Goal: Find specific page/section: Find specific page/section

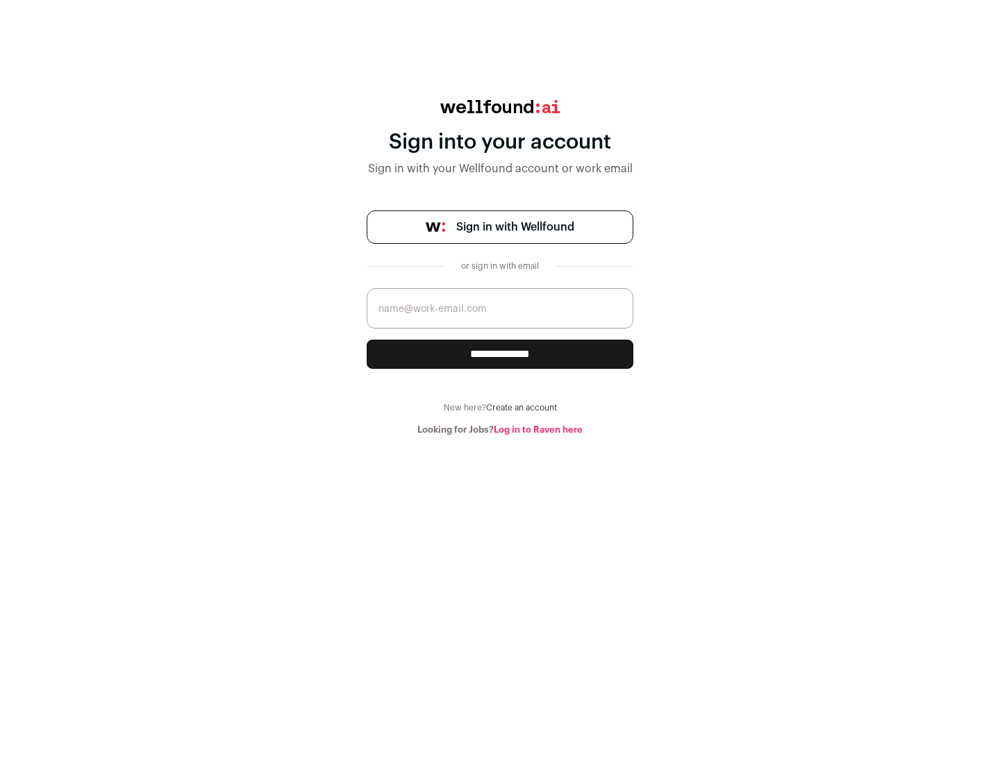
click at [515, 227] on span "Sign in with Wellfound" at bounding box center [515, 227] width 118 height 17
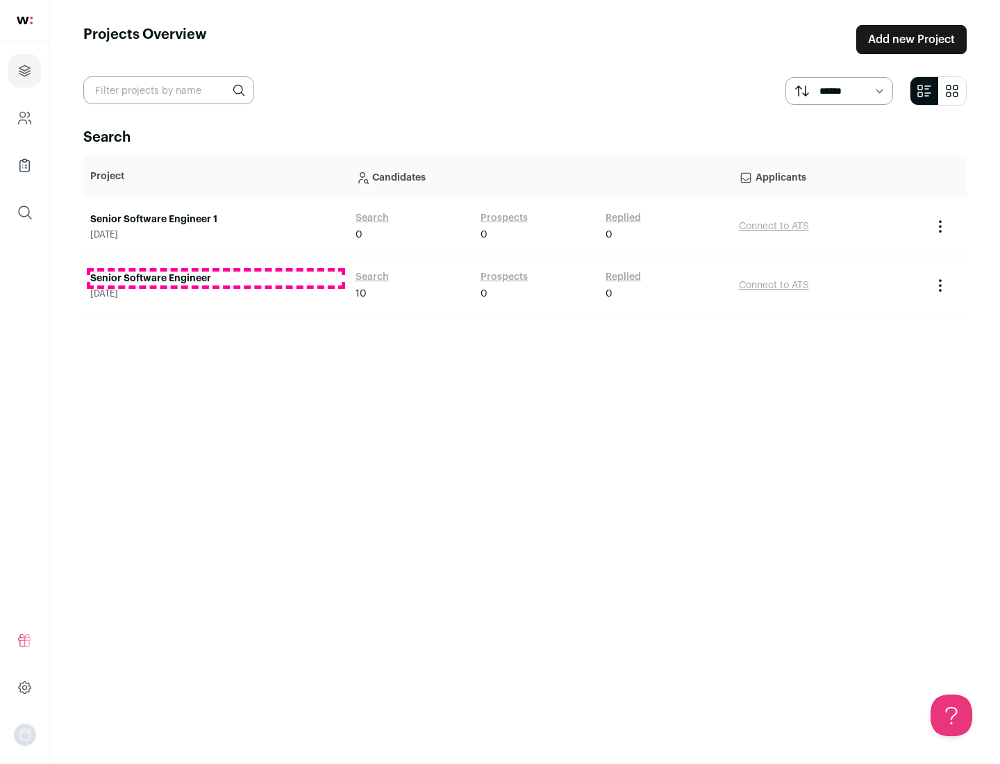
click at [215, 278] on link "Senior Software Engineer" at bounding box center [215, 279] width 251 height 14
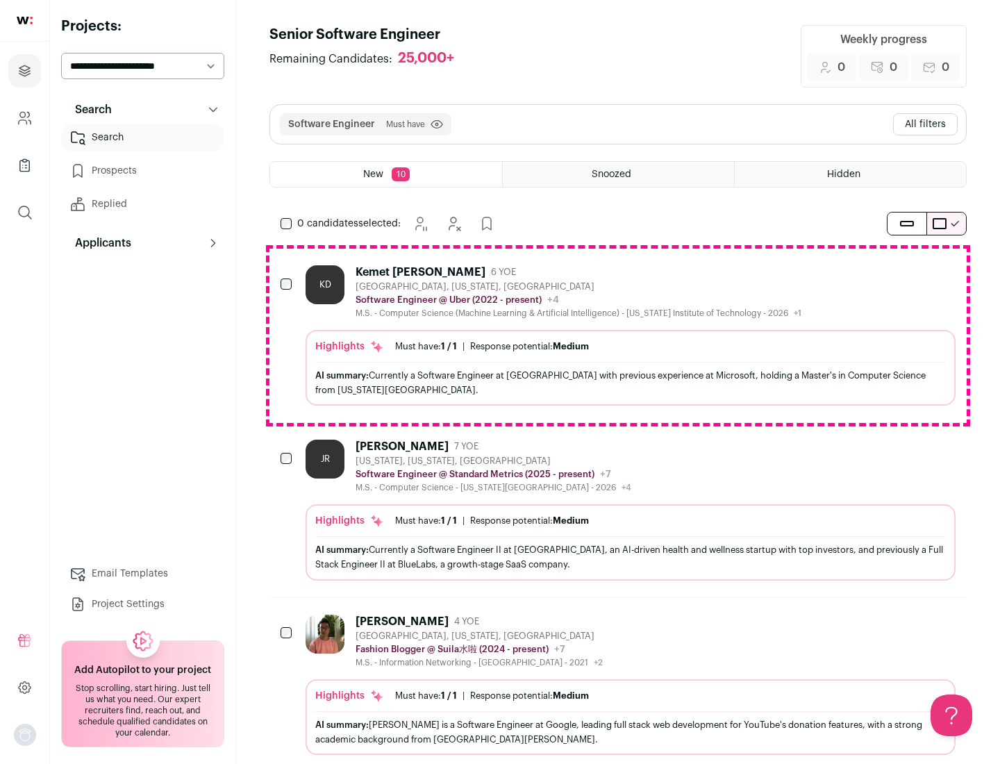
click at [618, 335] on div "Highlights Must have: 1 / 1 How many must haves have been fulfilled? | Response…" at bounding box center [631, 368] width 650 height 76
